Goal: Task Accomplishment & Management: Complete application form

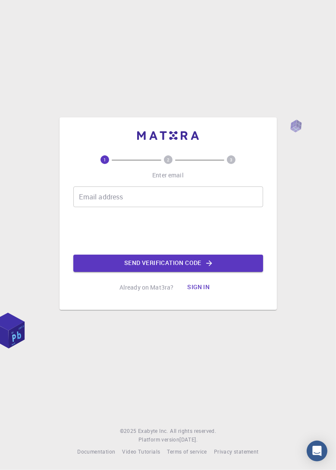
click at [107, 207] on div "Email address Email address" at bounding box center [168, 196] width 190 height 21
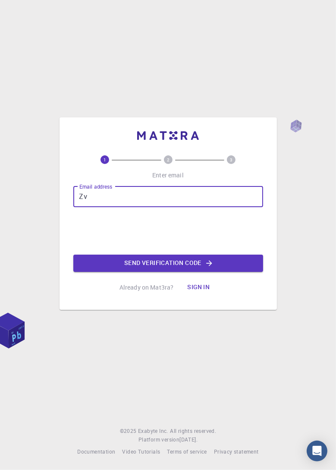
type input "Z"
type input "[EMAIL_ADDRESS][DOMAIN_NAME]"
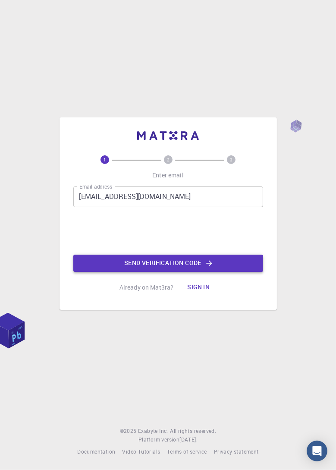
click at [208, 267] on icon "button" at bounding box center [209, 263] width 9 height 9
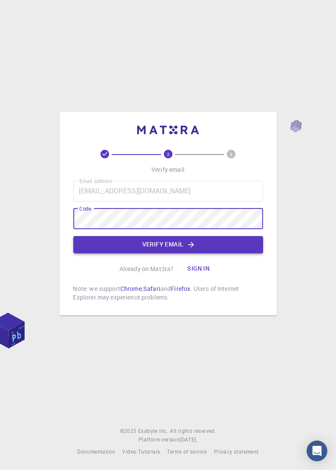
click at [179, 253] on button "Verify email" at bounding box center [168, 244] width 190 height 17
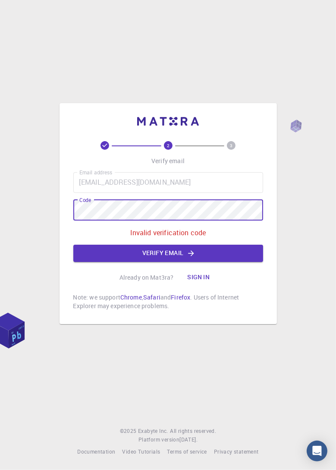
click at [1, 106] on div "2 3 Verify email Email address [EMAIL_ADDRESS][DOMAIN_NAME] Email address Code …" at bounding box center [168, 235] width 336 height 470
click at [193, 256] on icon "button" at bounding box center [192, 253] width 6 height 6
